Goal: Information Seeking & Learning: Find specific page/section

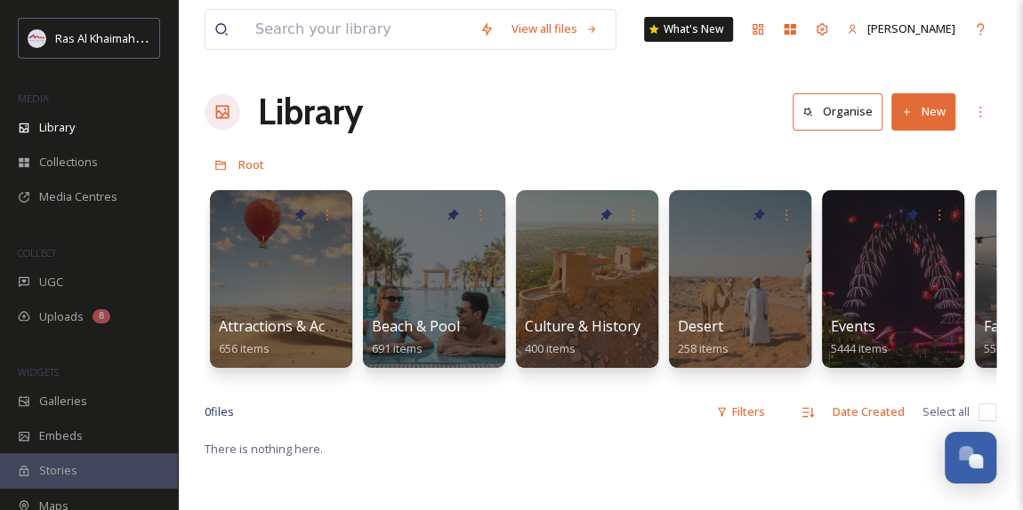
scroll to position [564, 0]
click at [73, 158] on span "Collections" at bounding box center [68, 162] width 59 height 17
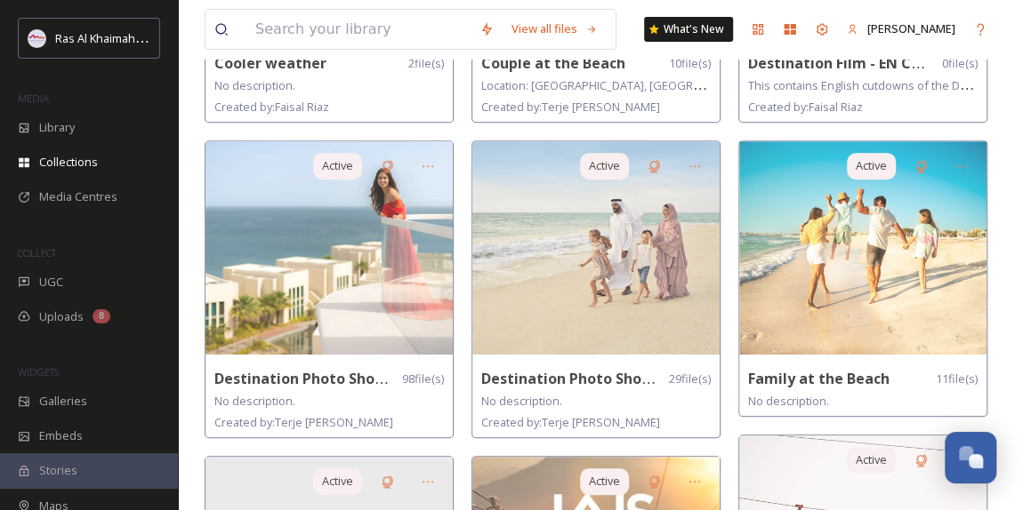
scroll to position [404, 0]
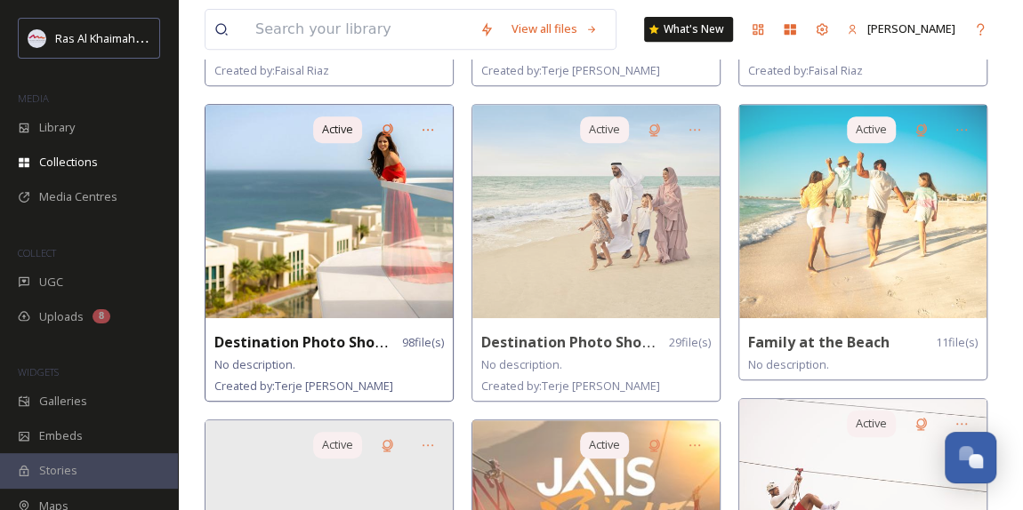
click at [333, 293] on img at bounding box center [328, 211] width 247 height 213
click at [339, 203] on img at bounding box center [328, 211] width 247 height 213
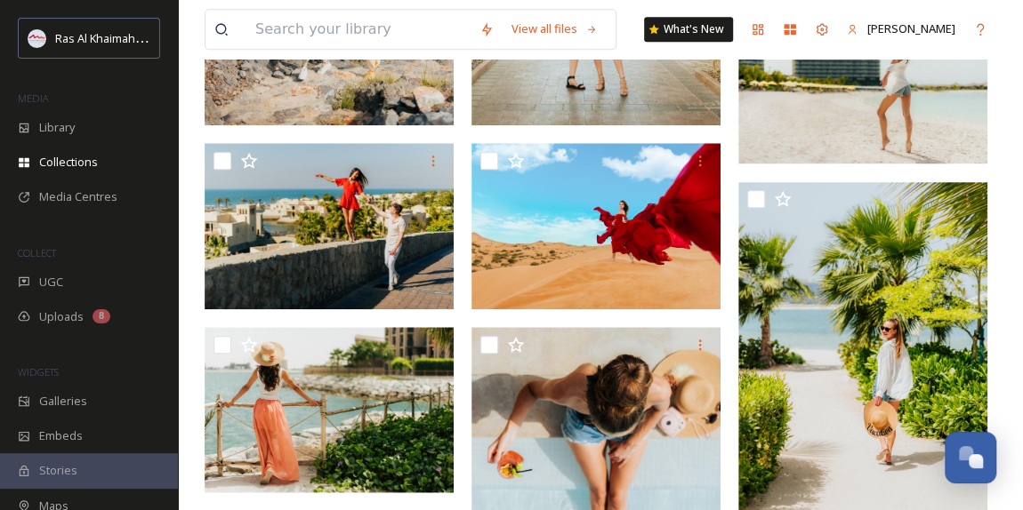
scroll to position [808, 0]
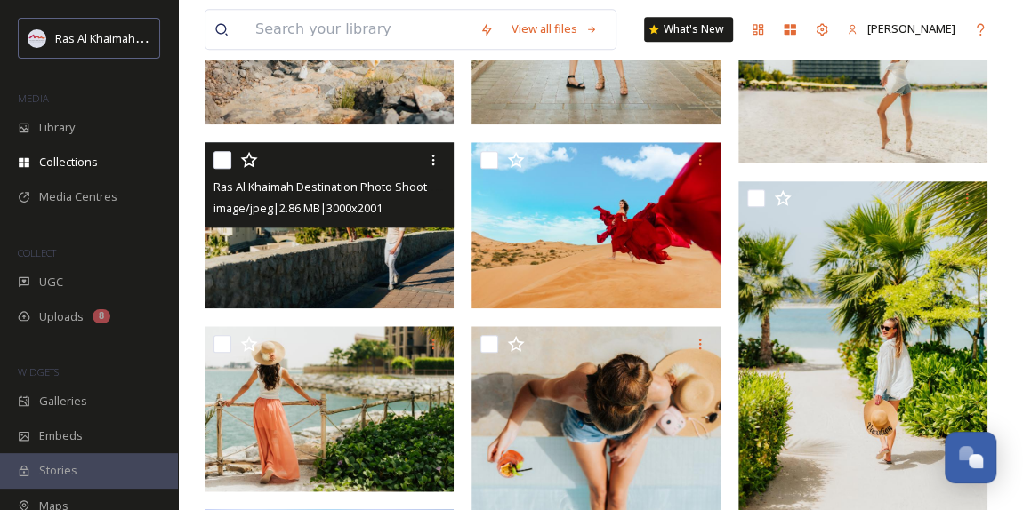
click at [321, 237] on img at bounding box center [329, 225] width 249 height 166
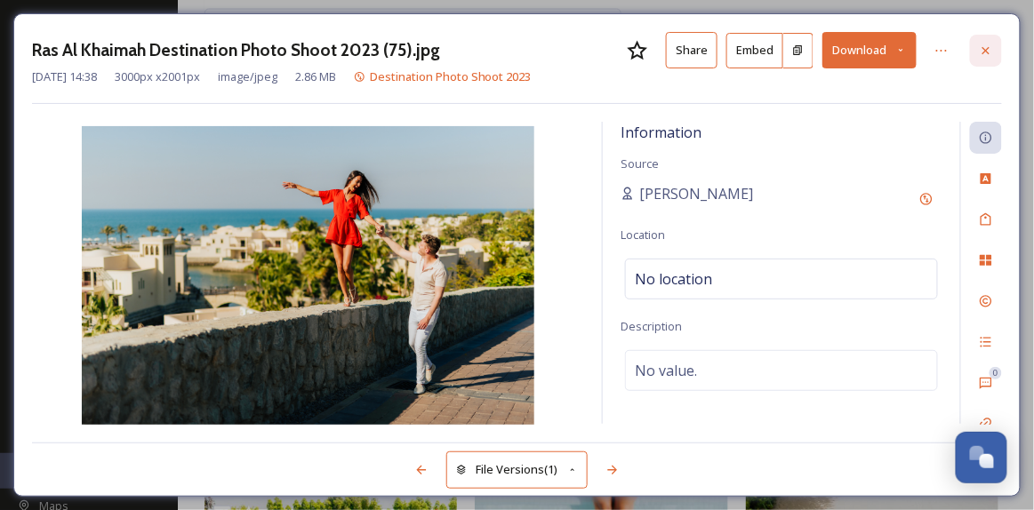
click at [985, 44] on icon at bounding box center [986, 51] width 14 height 14
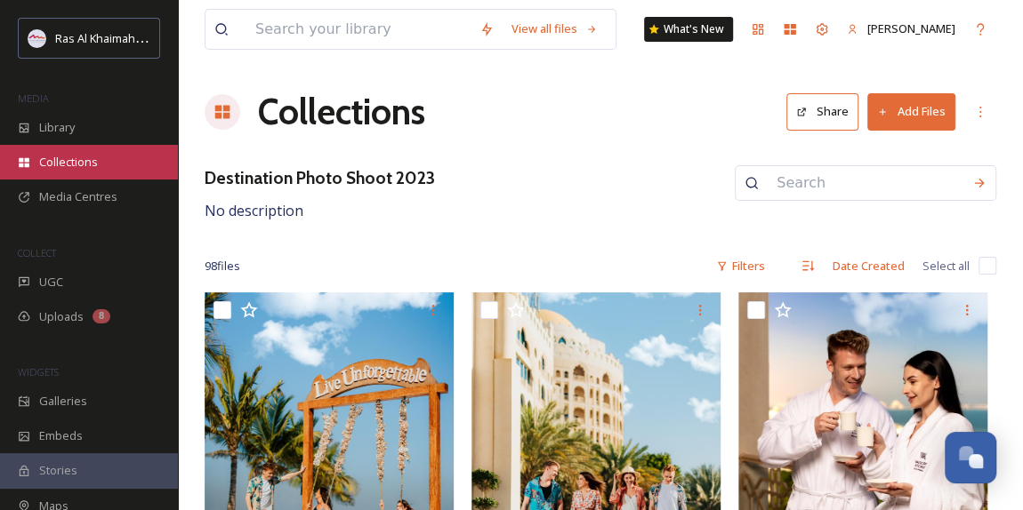
click at [68, 154] on span "Collections" at bounding box center [68, 162] width 59 height 17
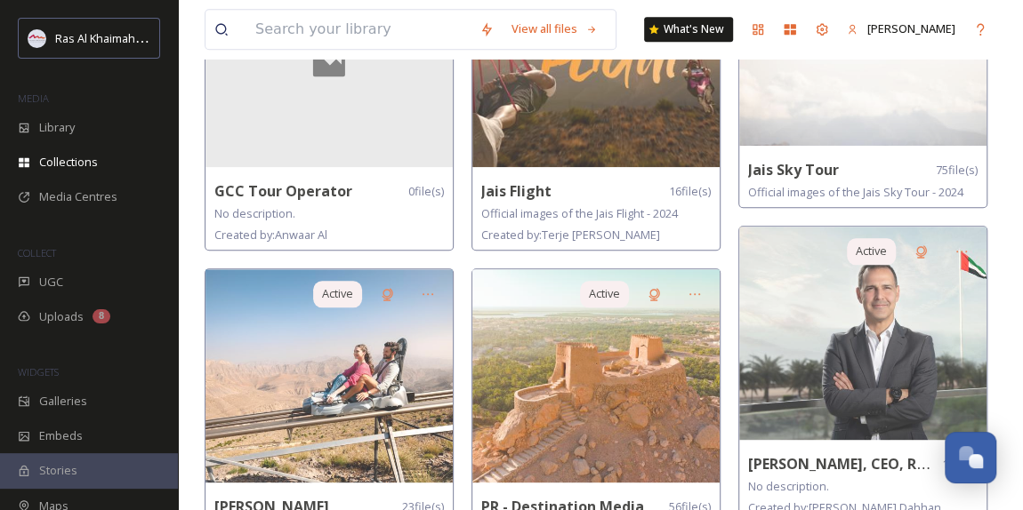
scroll to position [969, 0]
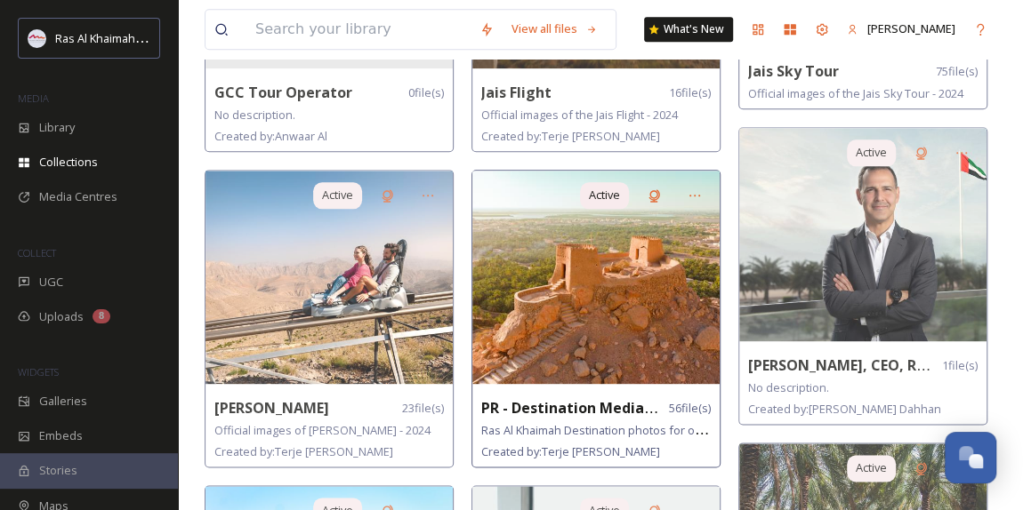
click at [595, 408] on strong "PR - Destination Media Library" at bounding box center [589, 408] width 217 height 20
click at [605, 282] on img at bounding box center [595, 277] width 247 height 213
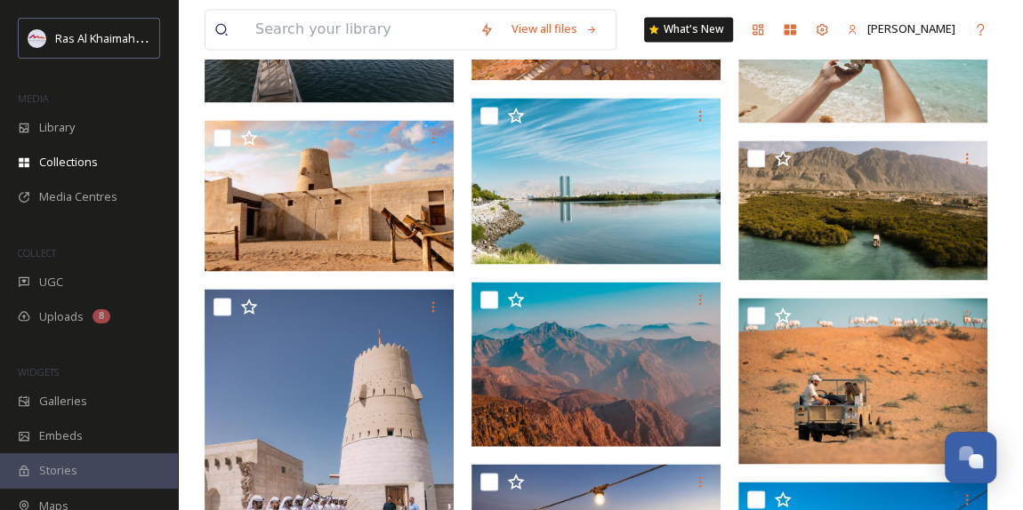
scroll to position [1536, 0]
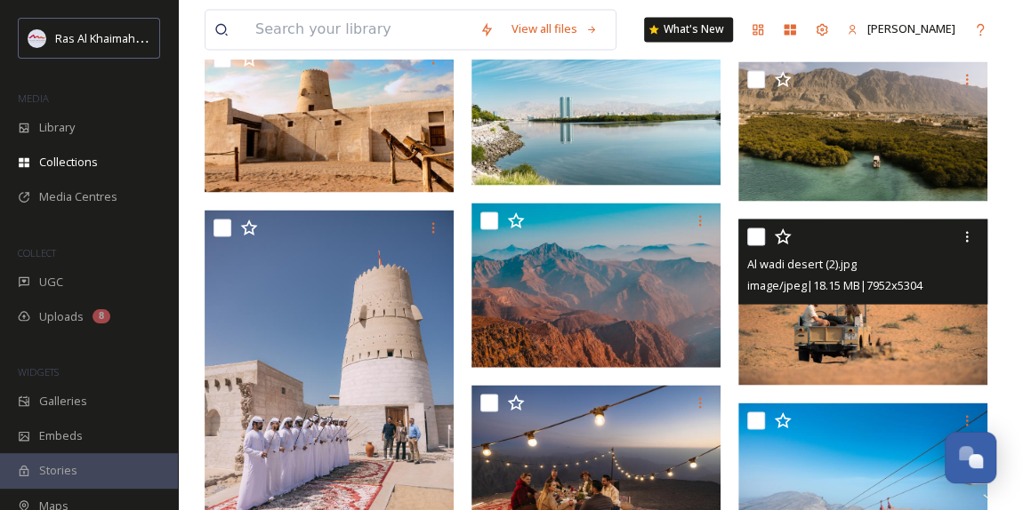
click at [909, 325] on img at bounding box center [862, 302] width 249 height 166
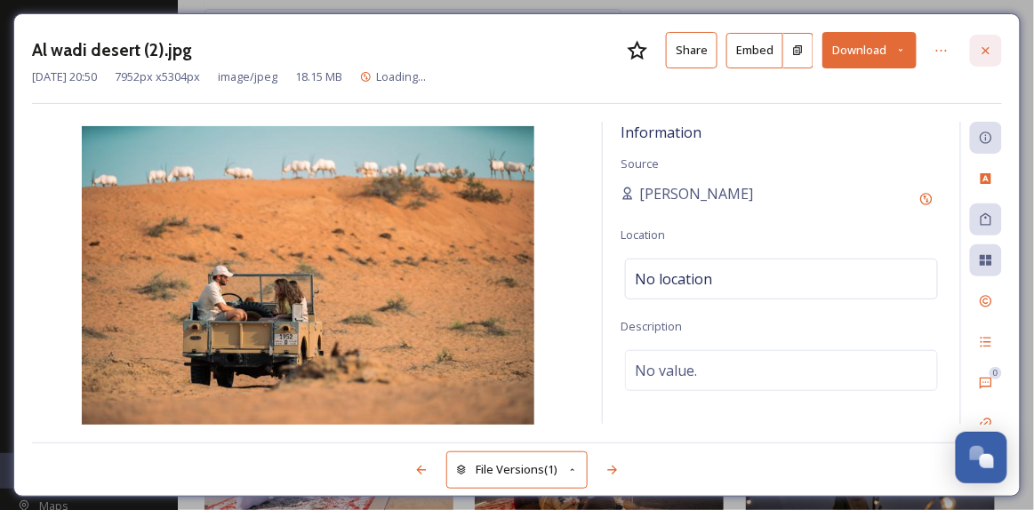
click at [979, 52] on div at bounding box center [986, 51] width 32 height 32
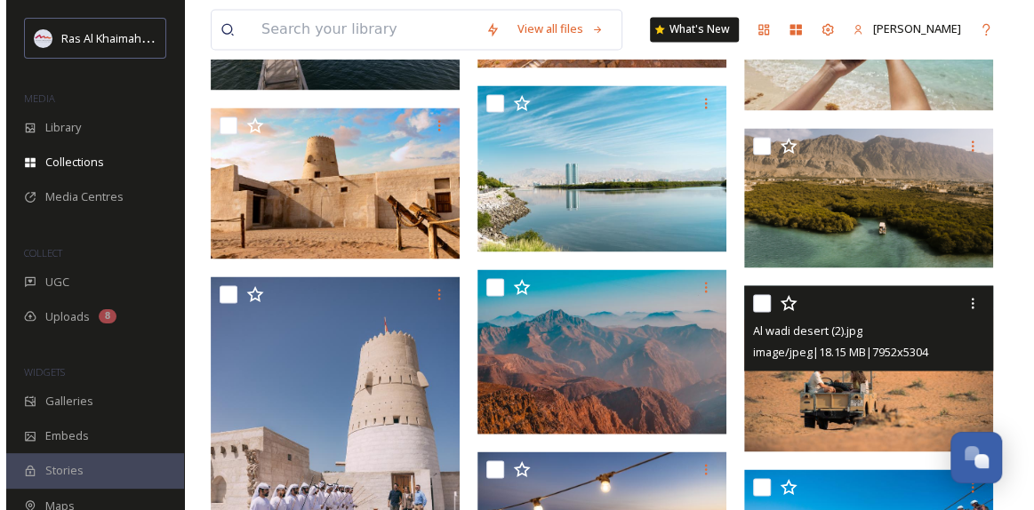
scroll to position [1374, 0]
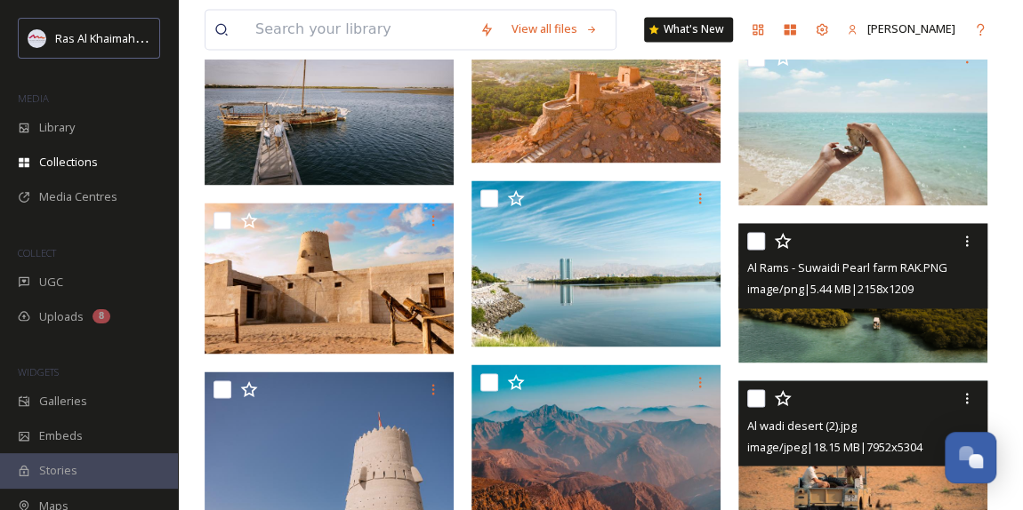
click at [823, 320] on img at bounding box center [862, 293] width 249 height 140
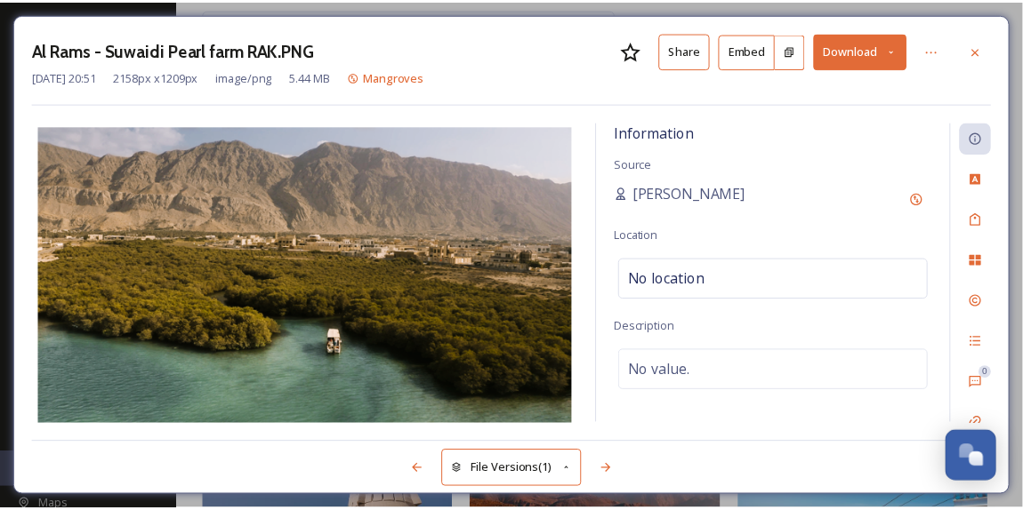
scroll to position [1392, 0]
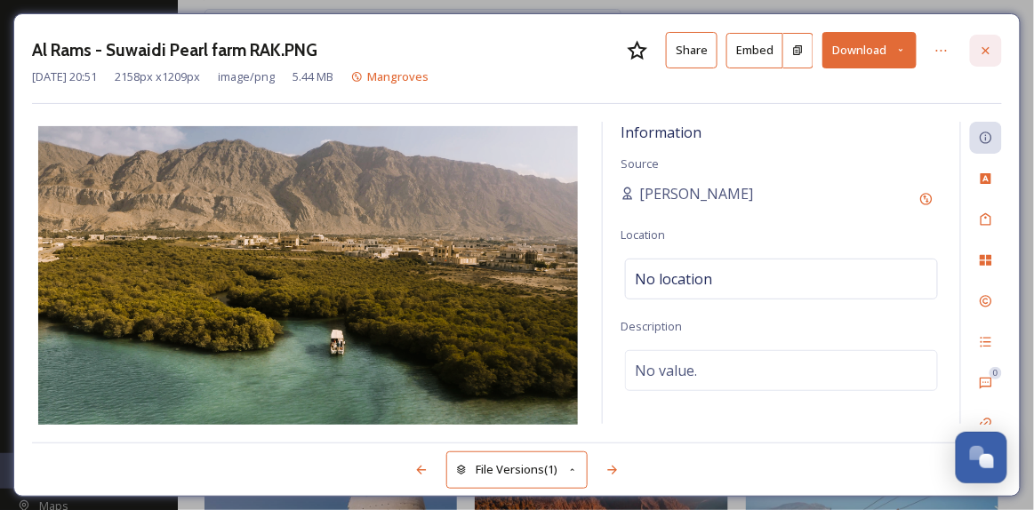
click at [987, 48] on icon at bounding box center [986, 49] width 7 height 7
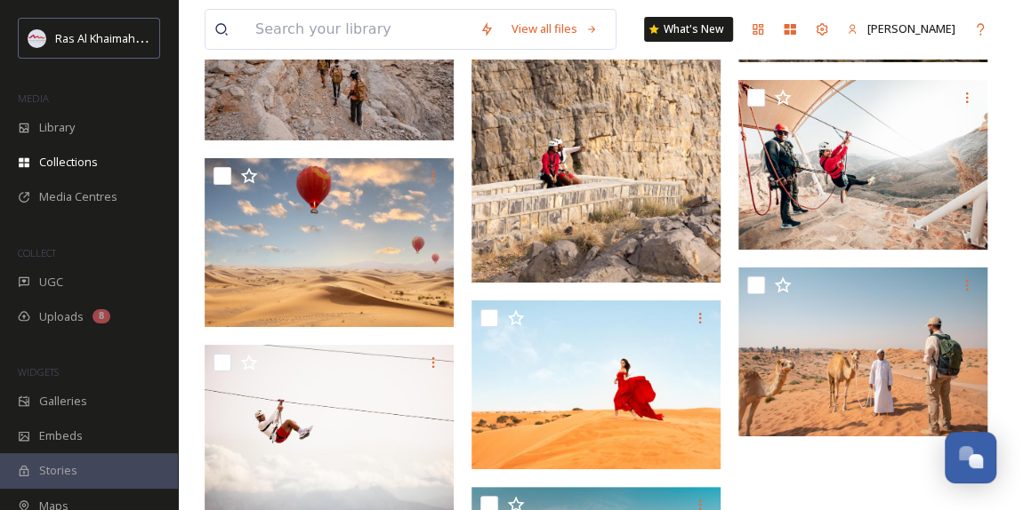
scroll to position [3369, 0]
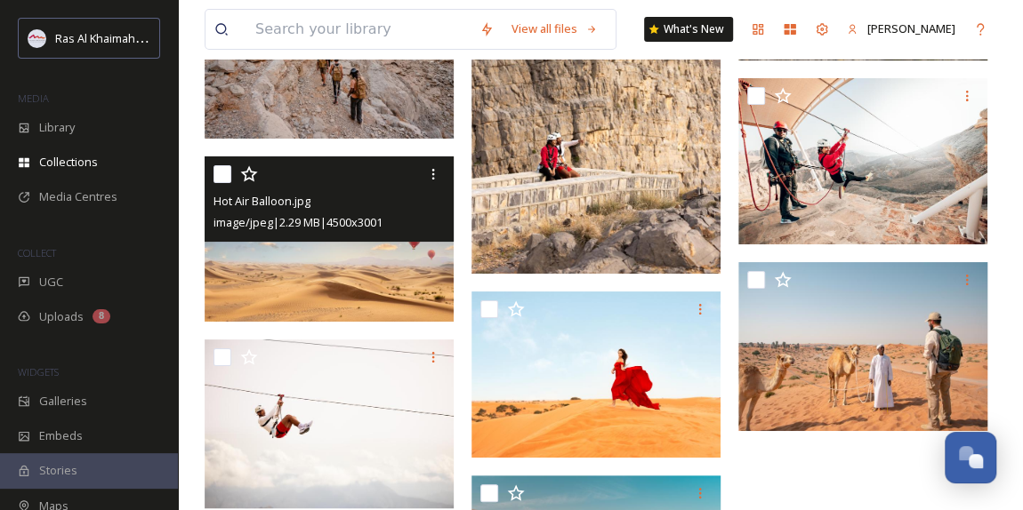
click at [313, 269] on img at bounding box center [329, 239] width 249 height 166
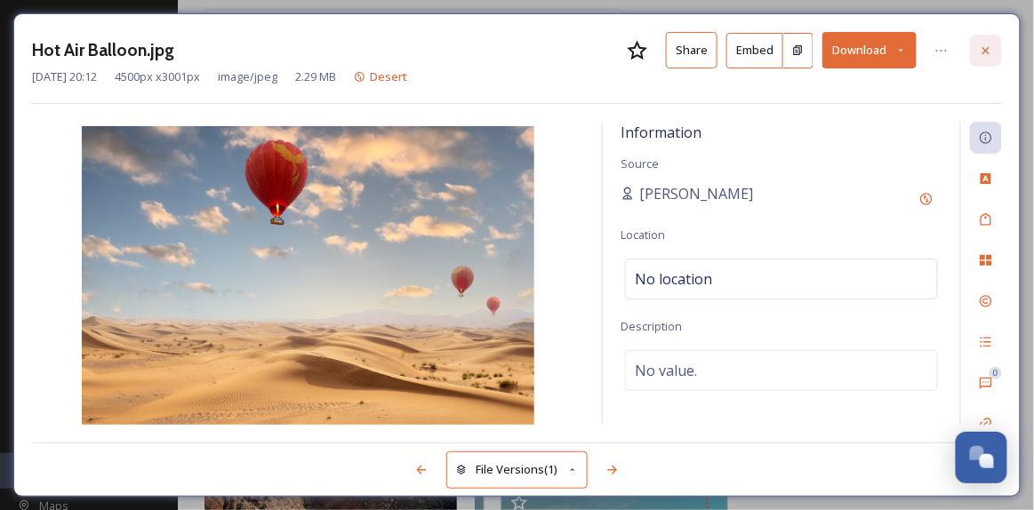
click at [994, 47] on div at bounding box center [986, 51] width 32 height 32
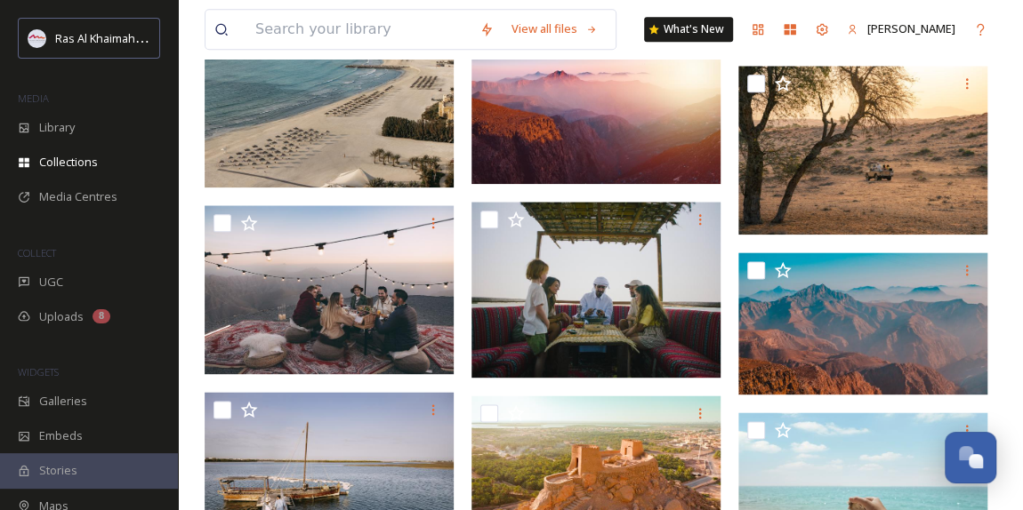
scroll to position [1105, 0]
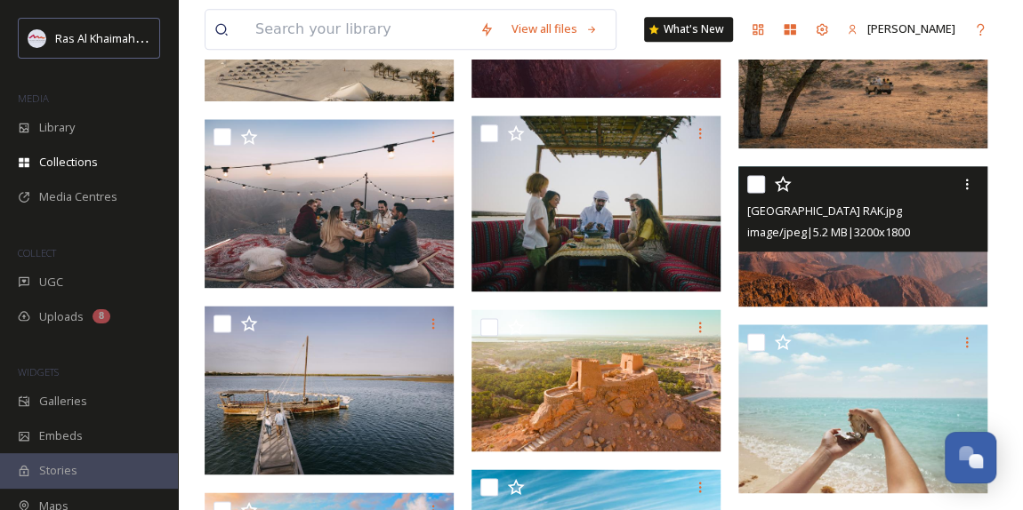
click at [888, 265] on img at bounding box center [862, 236] width 249 height 140
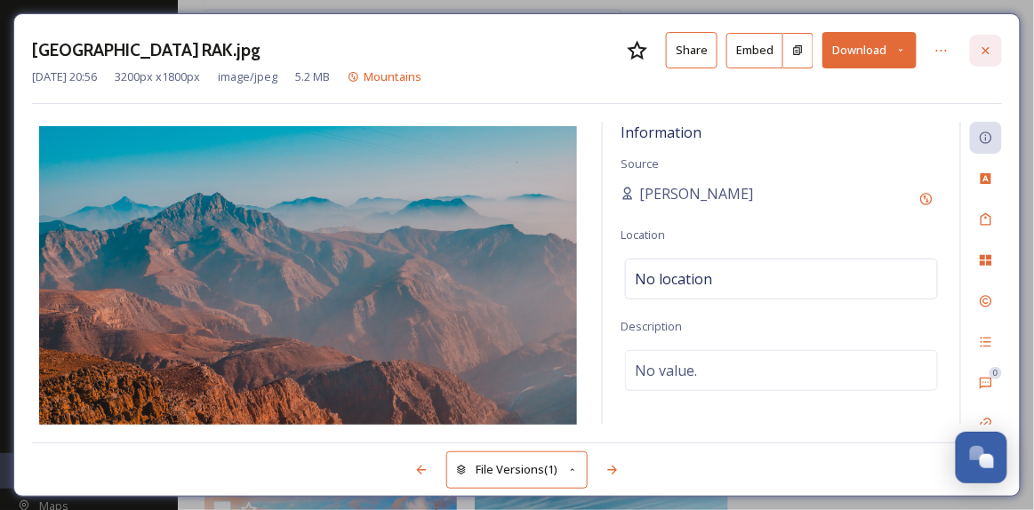
click at [982, 52] on icon at bounding box center [986, 51] width 14 height 14
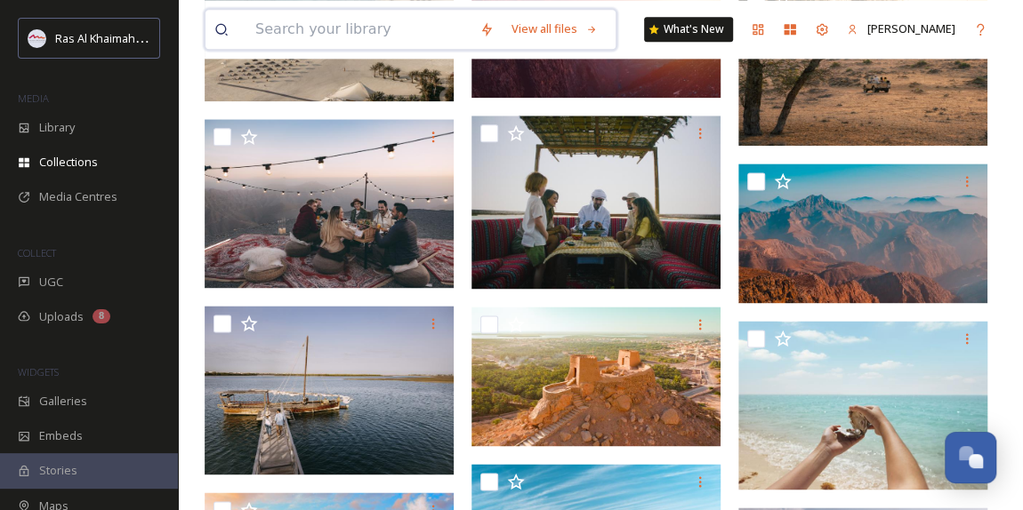
click at [293, 30] on input at bounding box center [358, 29] width 224 height 39
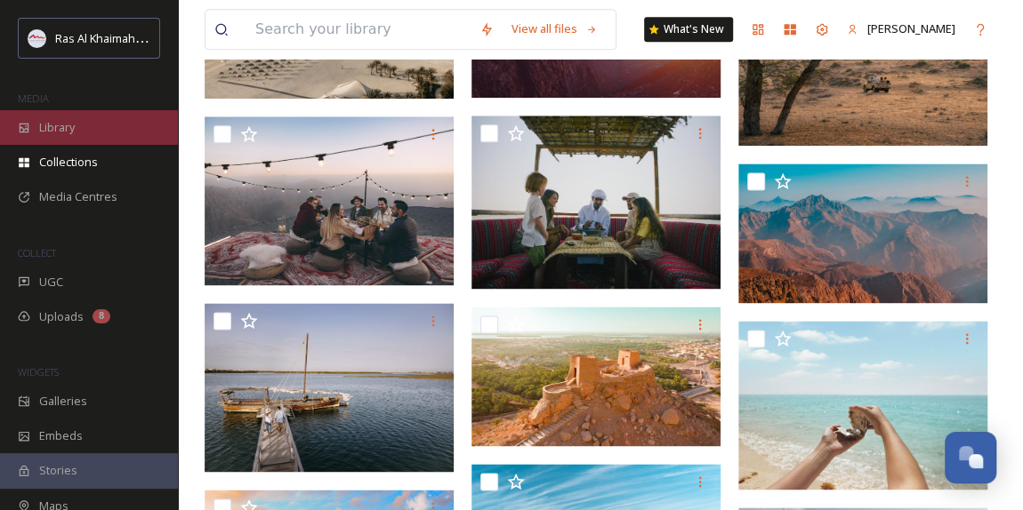
click at [105, 118] on div "Library" at bounding box center [89, 127] width 178 height 35
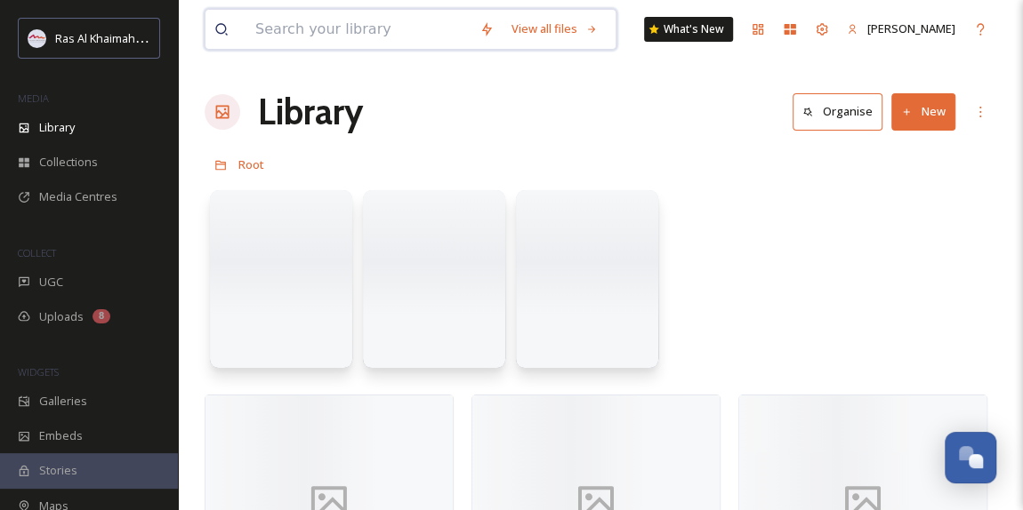
click at [329, 32] on input at bounding box center [358, 29] width 224 height 39
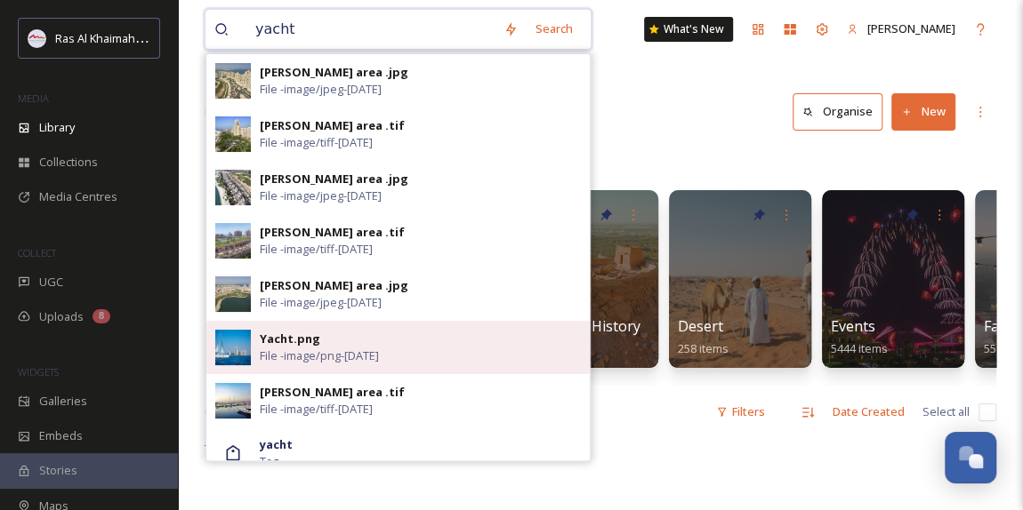
type input "yacht"
click at [341, 349] on span "File - image/png - [DATE]" at bounding box center [319, 356] width 119 height 17
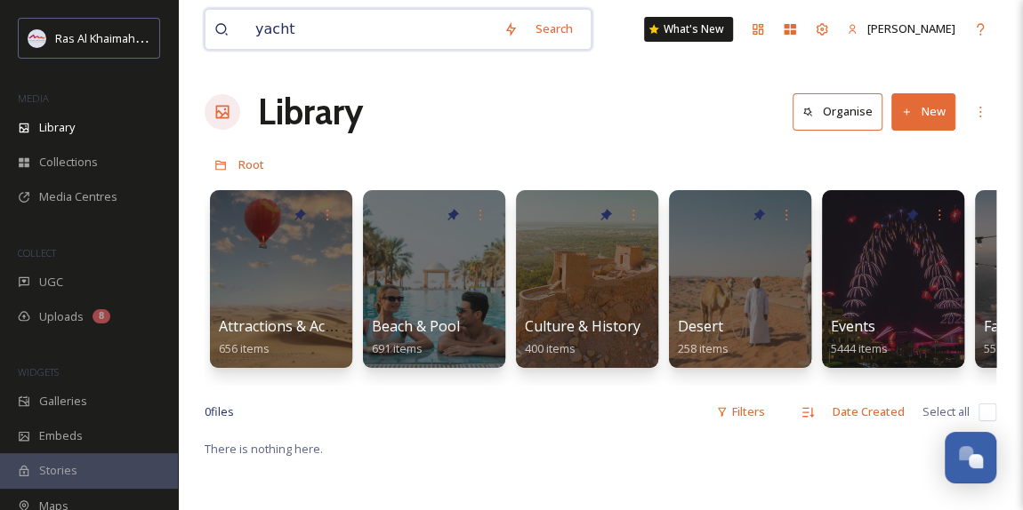
click at [373, 30] on input "yacht" at bounding box center [370, 29] width 248 height 39
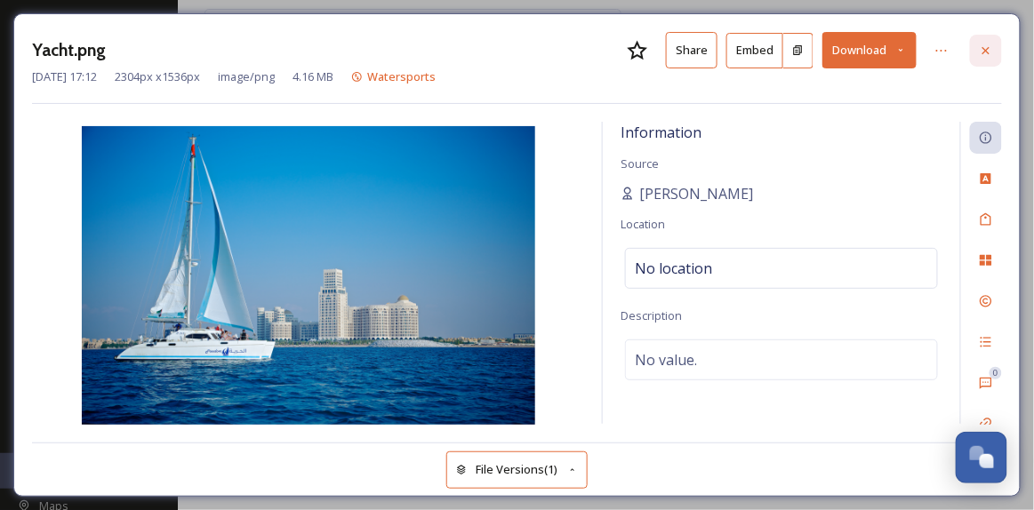
click at [991, 55] on icon at bounding box center [986, 51] width 14 height 14
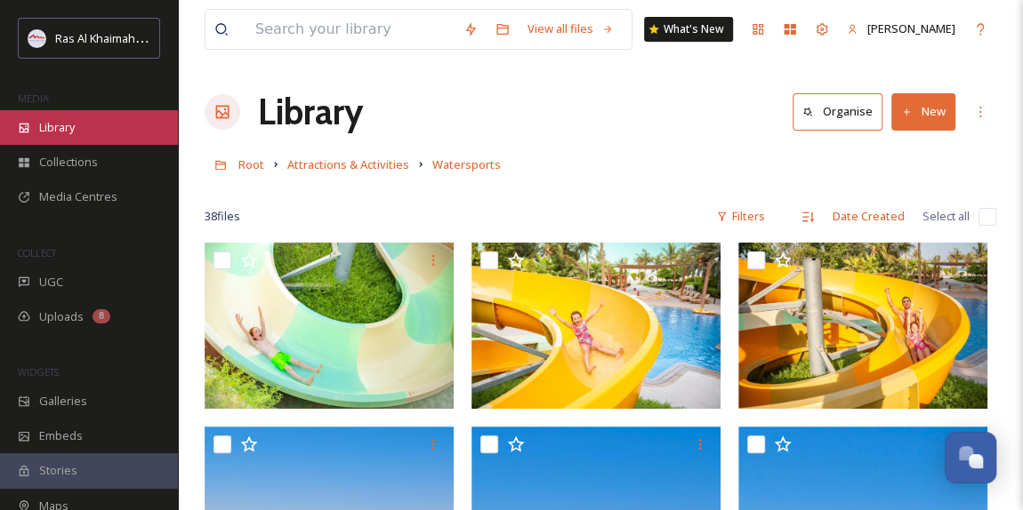
click at [75, 121] on span "Library" at bounding box center [57, 127] width 36 height 17
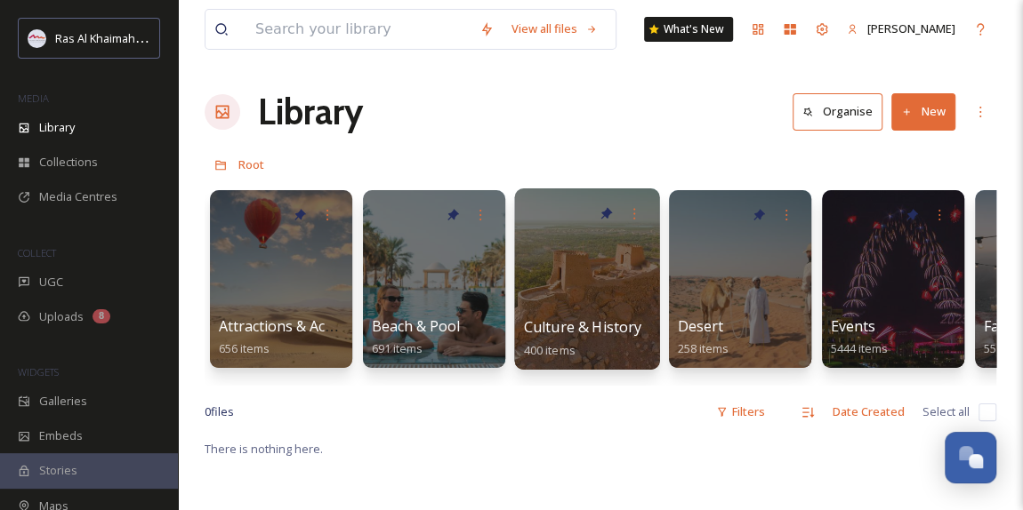
click at [559, 297] on div at bounding box center [586, 279] width 145 height 181
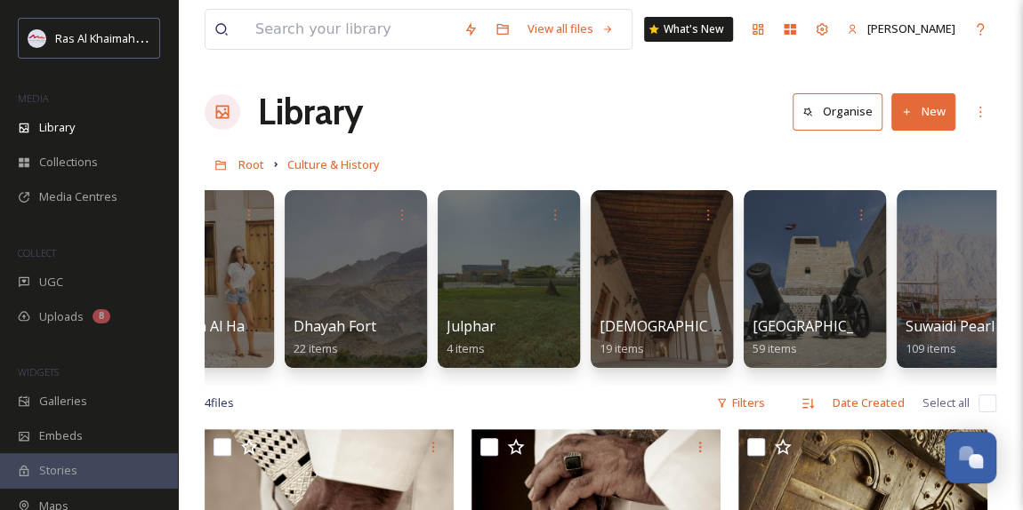
scroll to position [0, 232]
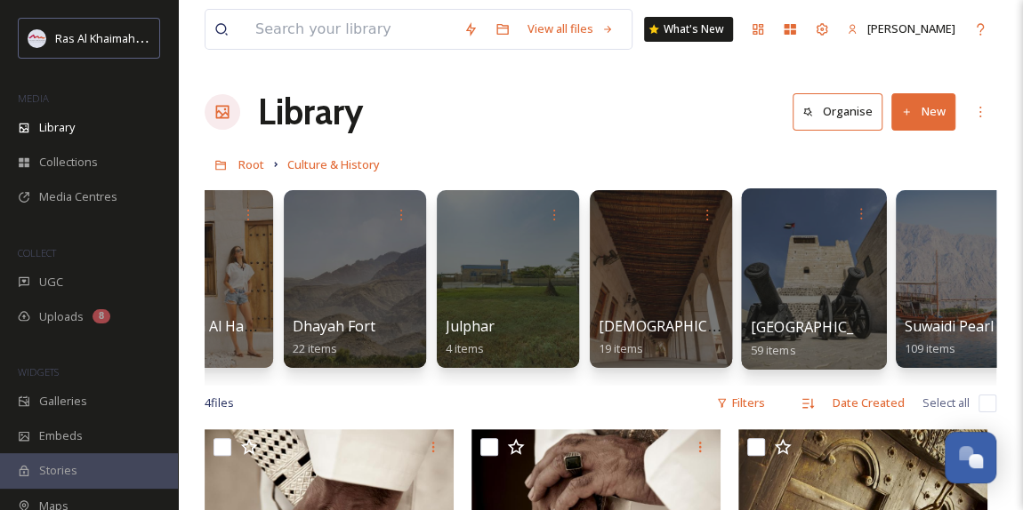
click at [769, 275] on div at bounding box center [813, 279] width 145 height 181
